Goal: Information Seeking & Learning: Learn about a topic

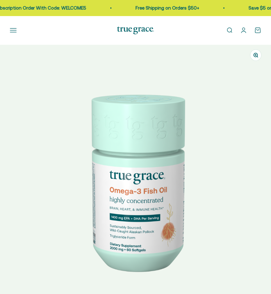
scroll to position [0, 544]
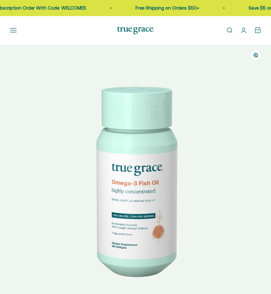
select select "3"
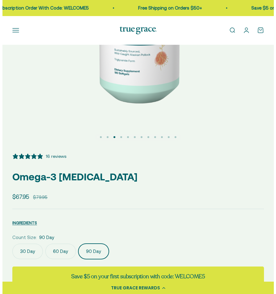
scroll to position [185, 0]
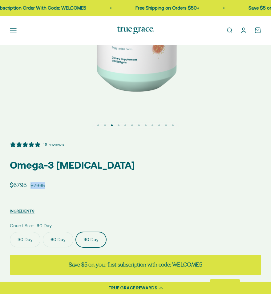
drag, startPoint x: 45, startPoint y: 186, endPoint x: 31, endPoint y: 186, distance: 13.6
click at [31, 186] on div "Sale price $67.95 Regular price $79.95" at bounding box center [136, 184] width 252 height 9
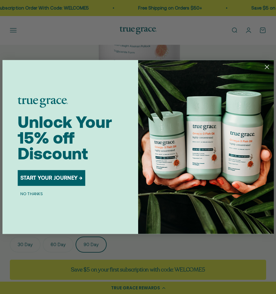
click at [266, 67] on icon "Close dialog" at bounding box center [267, 67] width 4 height 4
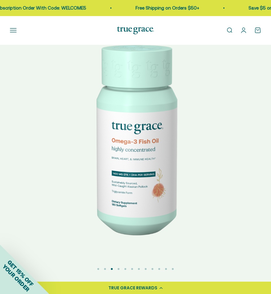
scroll to position [31, 0]
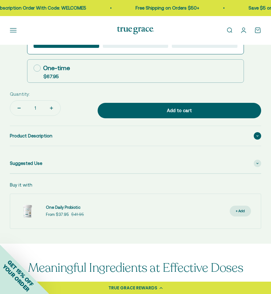
click at [120, 133] on div "Product Description" at bounding box center [136, 136] width 252 height 20
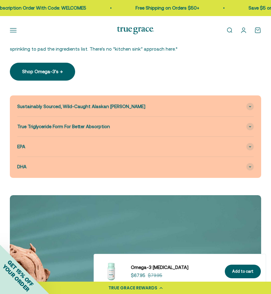
scroll to position [894, 0]
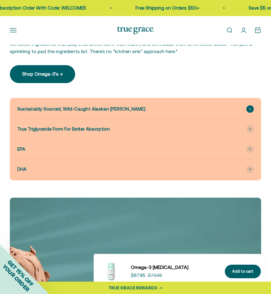
click at [136, 108] on div "Sustainably Sourced, Wild-Caught Alaskan [PERSON_NAME]" at bounding box center [135, 109] width 237 height 20
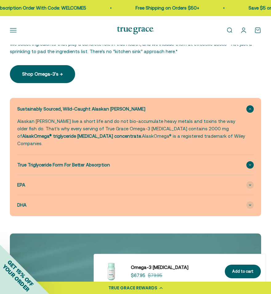
click at [119, 158] on div "True Triglyceride Form For Better Absorption" at bounding box center [135, 165] width 237 height 20
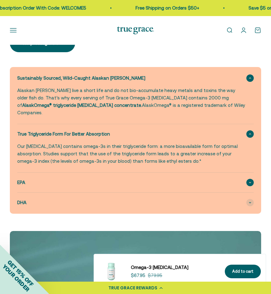
click at [123, 177] on div "EPA" at bounding box center [135, 182] width 237 height 20
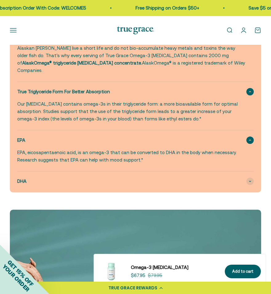
scroll to position [987, 0]
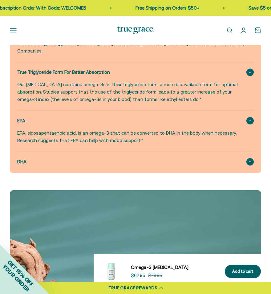
click at [114, 156] on div "DHA" at bounding box center [135, 162] width 237 height 20
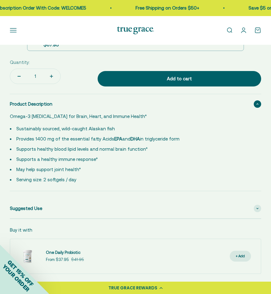
scroll to position [524, 0]
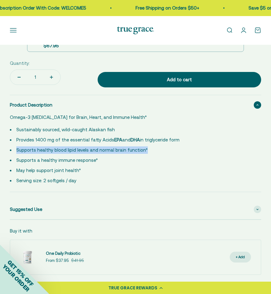
drag, startPoint x: 143, startPoint y: 150, endPoint x: 12, endPoint y: 150, distance: 130.5
click at [12, 150] on li "Supports healthy blood lipid levels and normal brain function*" at bounding box center [132, 149] width 244 height 7
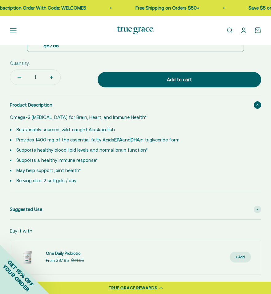
click at [90, 167] on li "May help support joint health*" at bounding box center [132, 170] width 244 height 7
drag, startPoint x: 76, startPoint y: 171, endPoint x: 33, endPoint y: 150, distance: 48.1
click at [18, 173] on li "May help support joint health*" at bounding box center [132, 170] width 244 height 7
click at [57, 130] on li "Sustainably sourced, wild-caught Alaskan fish" at bounding box center [132, 129] width 244 height 7
drag, startPoint x: 180, startPoint y: 139, endPoint x: 11, endPoint y: 139, distance: 169.0
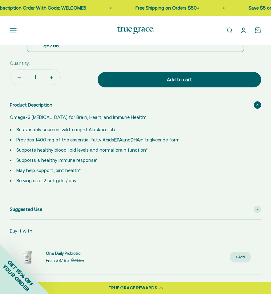
click at [11, 139] on li "Provides 1400 mg of the essential fatty Acids EPA and DHA in triglyceride form" at bounding box center [132, 139] width 244 height 7
click at [115, 147] on li "Supports healthy blood lipid levels and normal brain function*" at bounding box center [132, 149] width 244 height 7
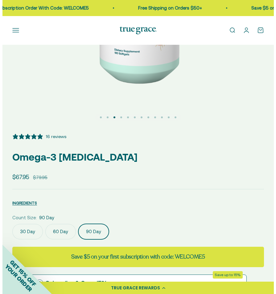
scroll to position [185, 0]
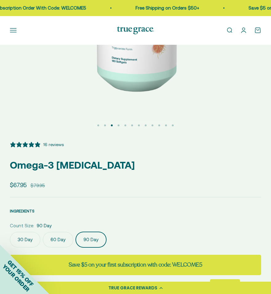
click at [24, 209] on span "INGREDIENTS" at bounding box center [22, 210] width 25 height 5
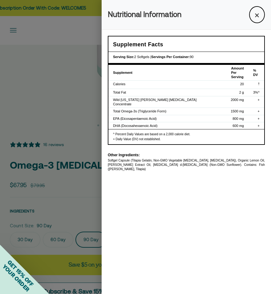
scroll to position [0, 553]
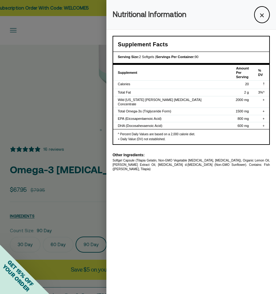
click at [113, 158] on div "Softgel Capsule (Tilapia Gelatin, Non-GMO Vegetable [MEDICAL_DATA], [MEDICAL_DA…" at bounding box center [191, 164] width 157 height 13
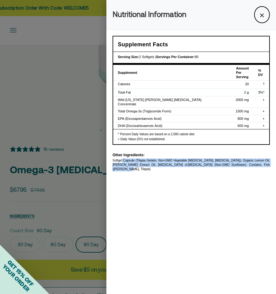
drag, startPoint x: 113, startPoint y: 156, endPoint x: 248, endPoint y: 163, distance: 135.6
click at [248, 163] on div "Supplement Facts Serving Size: 2 Softgels | Servings Per Container: 90 Suppleme…" at bounding box center [191, 104] width 170 height 148
click at [259, 12] on button "×" at bounding box center [262, 14] width 16 height 17
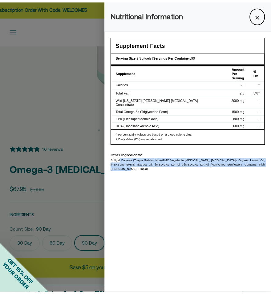
scroll to position [0, 544]
